Goal: Download file/media

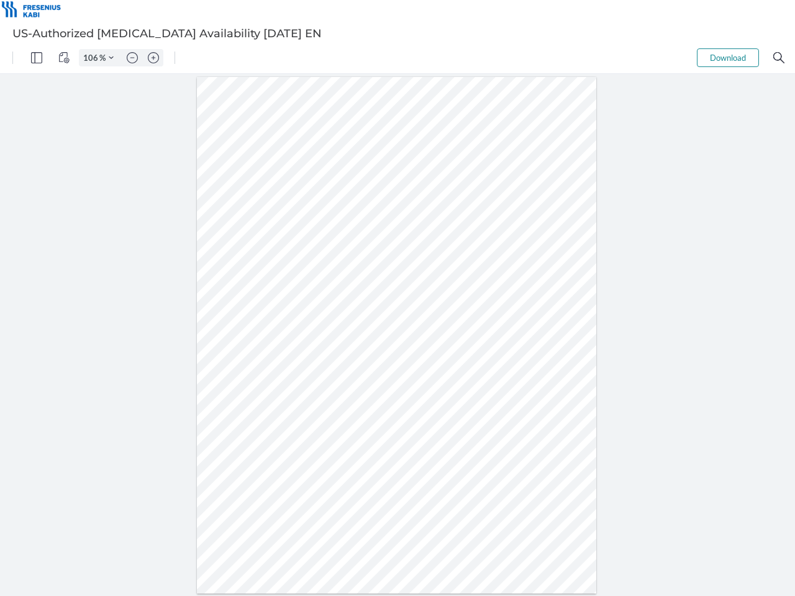
click at [37, 58] on img "Panel" at bounding box center [36, 57] width 11 height 11
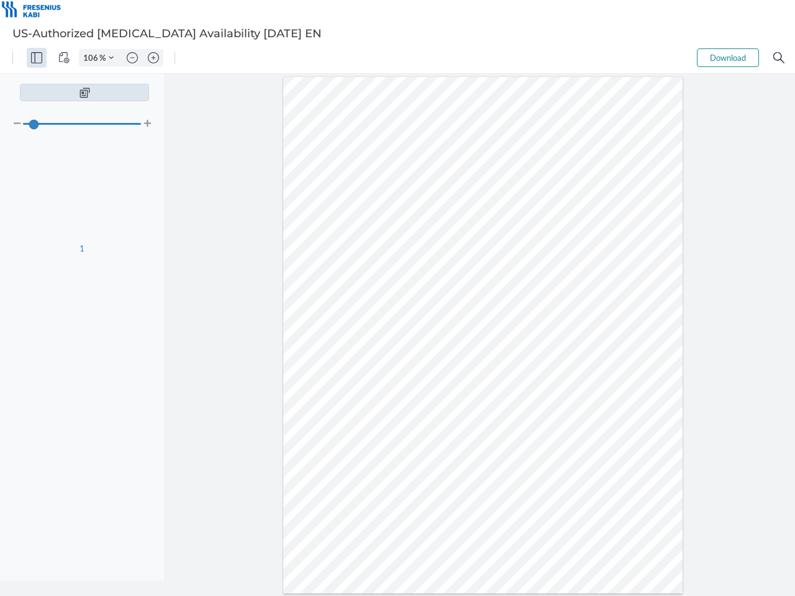
click at [64, 58] on img "View Controls" at bounding box center [63, 57] width 11 height 11
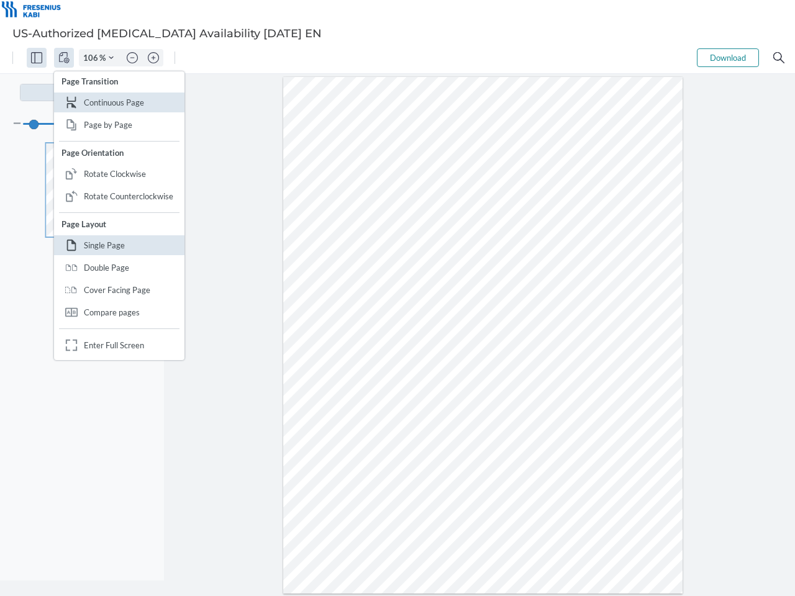
click at [93, 58] on input "106" at bounding box center [89, 57] width 20 height 11
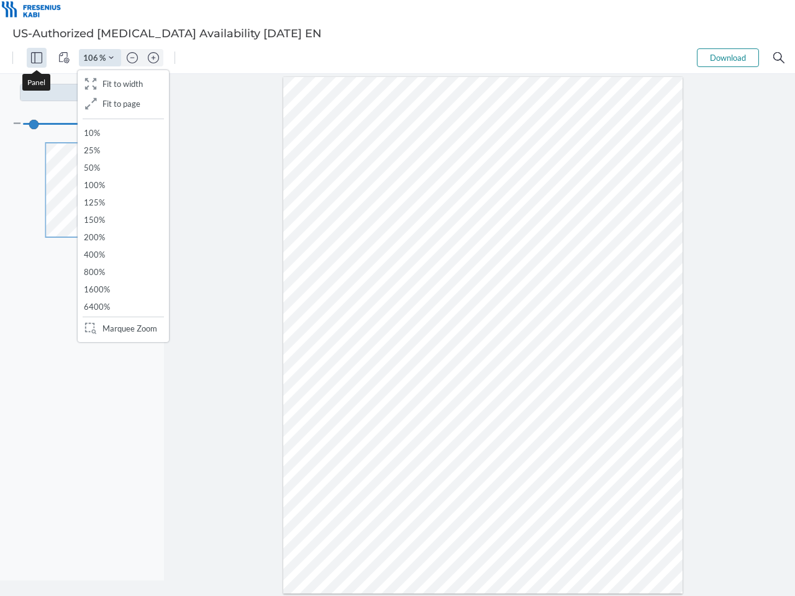
click at [111, 58] on img "Zoom Controls" at bounding box center [111, 57] width 5 height 5
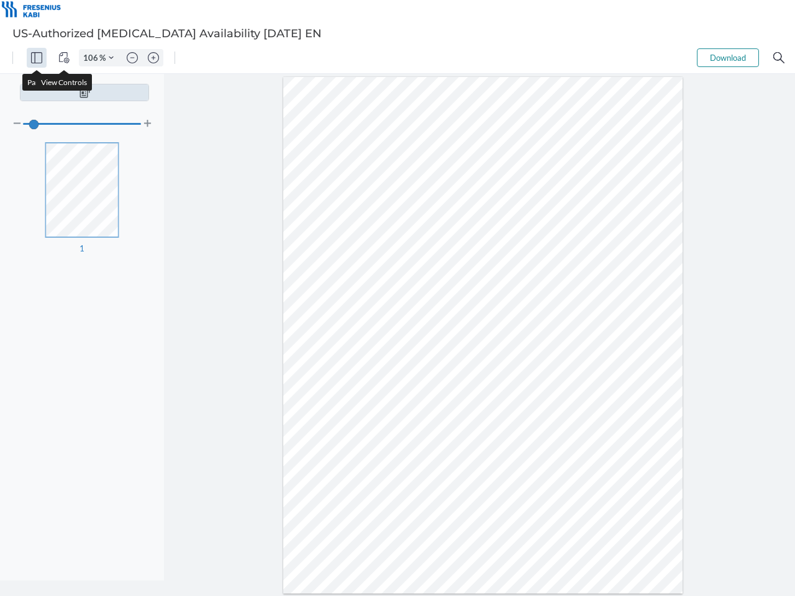
click at [132, 58] on img "Zoom out" at bounding box center [132, 57] width 11 height 11
click at [153, 58] on img "Zoom in" at bounding box center [153, 57] width 11 height 11
type input "106"
click at [728, 58] on button "Download" at bounding box center [728, 57] width 62 height 19
click at [779, 58] on img "Search" at bounding box center [778, 57] width 11 height 11
